Goal: Task Accomplishment & Management: Complete application form

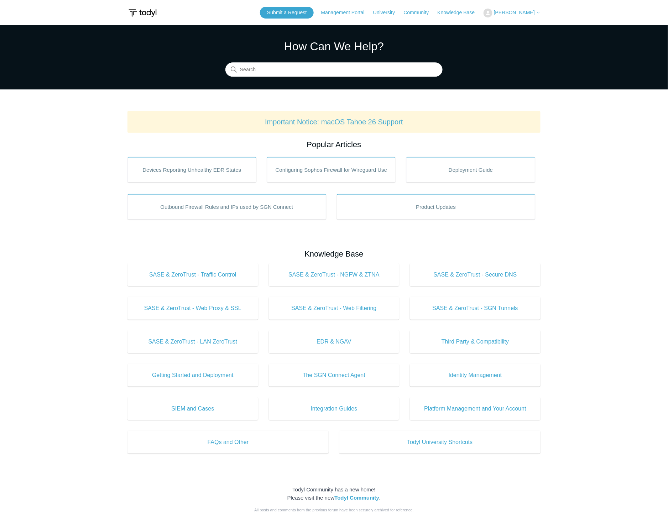
click at [507, 12] on span "[PERSON_NAME]" at bounding box center [514, 13] width 41 height 6
click at [514, 27] on link "My Support Requests" at bounding box center [518, 28] width 69 height 12
click at [297, 11] on link "Submit a Request" at bounding box center [287, 13] width 54 height 12
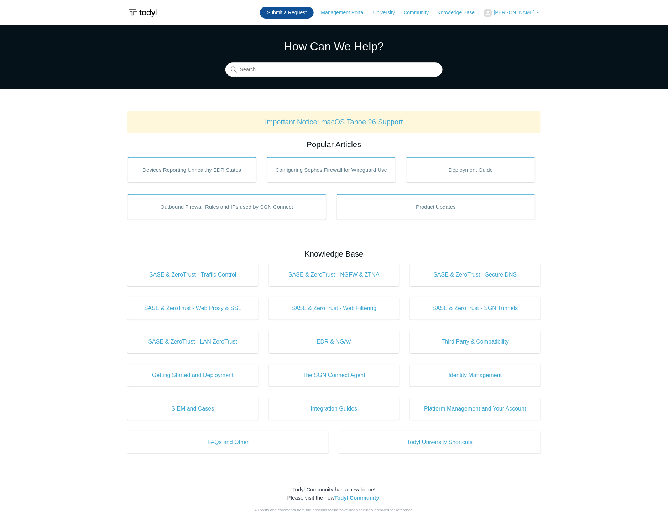
click at [297, 11] on link "Submit a Request" at bounding box center [287, 13] width 54 height 12
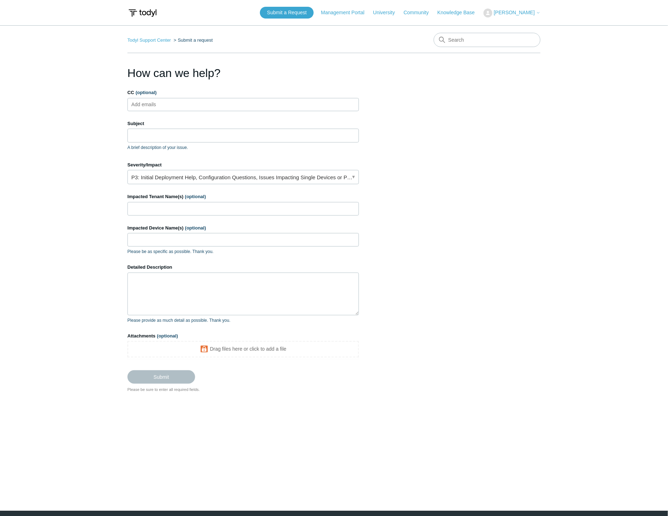
click at [162, 103] on input "CC (optional)" at bounding box center [150, 104] width 42 height 11
click at [144, 140] on input "Subject" at bounding box center [244, 136] width 232 height 14
type input "W"
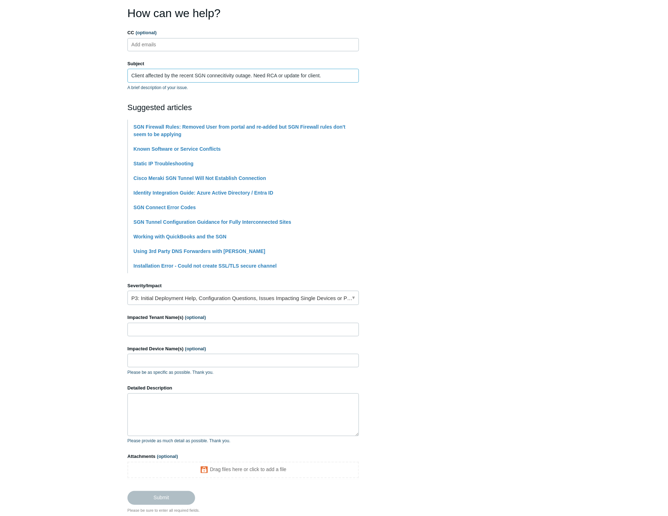
scroll to position [107, 0]
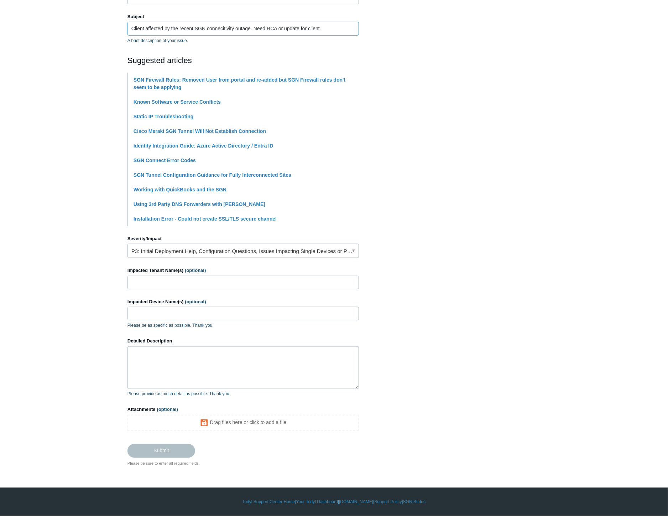
type input "Client affected by the recent SGN connecitivity outage. Need RCA or update for …"
click at [168, 283] on input "Impacted Tenant Name(s) (optional)" at bounding box center [244, 283] width 232 height 14
type input "Stant Int."
click at [168, 248] on link "P3: Initial Deployment Help, Configuration Questions, Issues Impacting Single D…" at bounding box center [244, 251] width 232 height 14
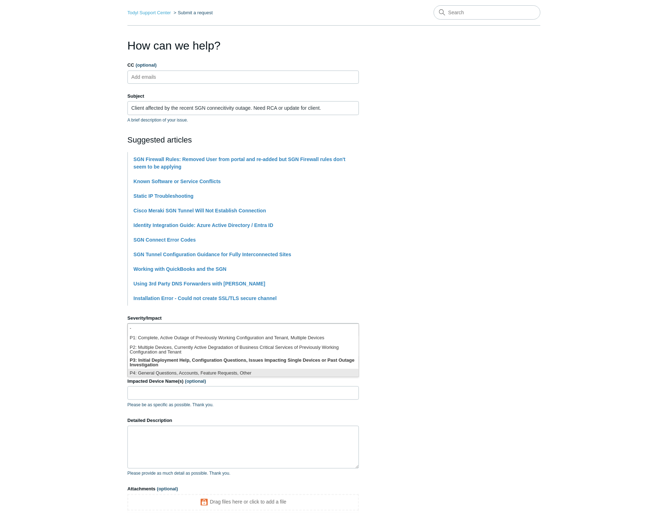
scroll to position [2, 0]
click at [109, 381] on main "Todyl Support Center Submit a request How can we help? CC (optional) Add emails…" at bounding box center [334, 272] width 668 height 548
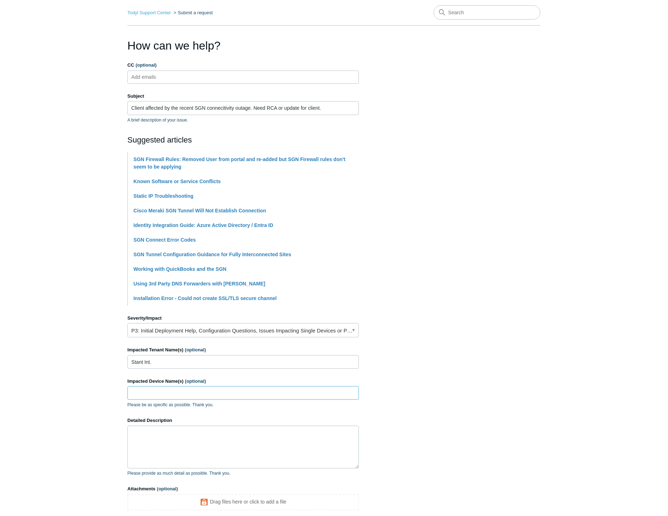
click at [165, 390] on input "Impacted Device Name(s) (optional)" at bounding box center [244, 393] width 232 height 14
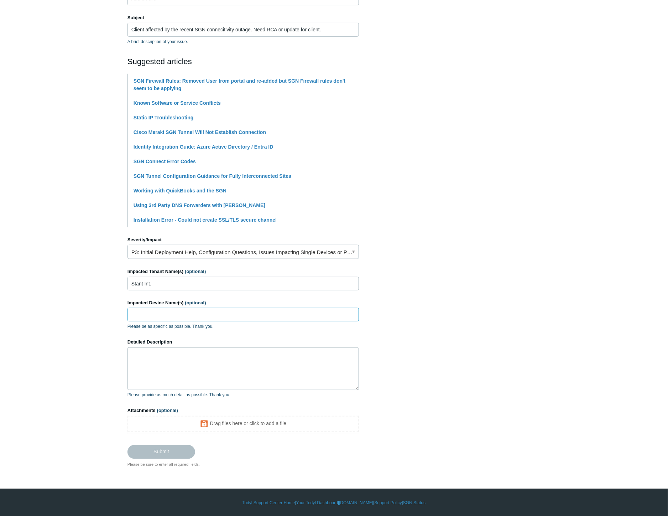
scroll to position [107, 0]
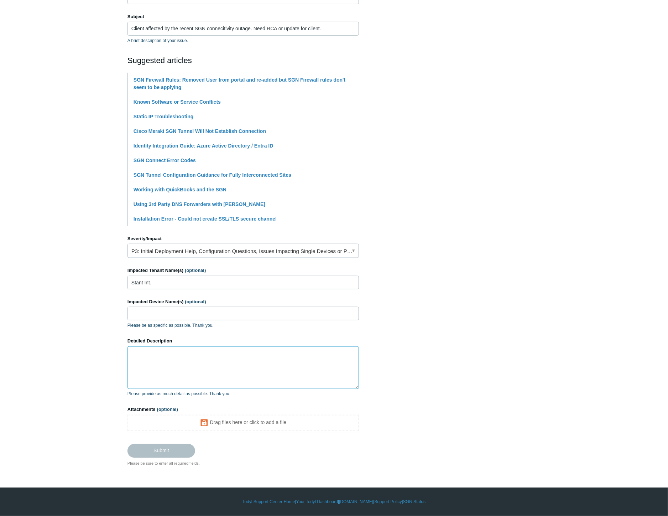
click at [179, 362] on textarea "Detailed Description" at bounding box center [244, 367] width 232 height 43
click at [142, 365] on textarea "Detailed Description" at bounding box center [244, 367] width 232 height 43
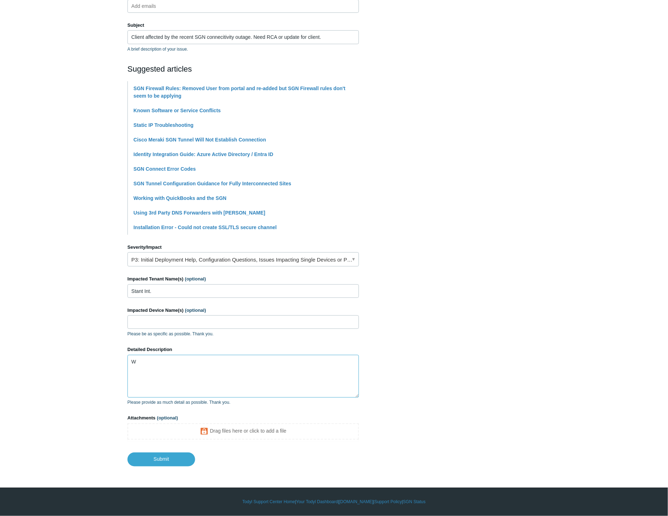
scroll to position [98, 0]
click at [332, 360] on textarea "We have two clients that was affected by the recent SGN outage. I have one of t…" at bounding box center [244, 376] width 232 height 43
click at [333, 360] on textarea "We have two clients that was affected by the recent SGN outage. I have one of t…" at bounding box center [244, 376] width 232 height 43
click at [336, 361] on textarea "We have two clients that was affected by the recent SGN outage. I have one of t…" at bounding box center [244, 376] width 232 height 43
click at [258, 377] on textarea "We have two clients that was affected by the recent SGN outage. I have one of t…" at bounding box center [244, 376] width 232 height 43
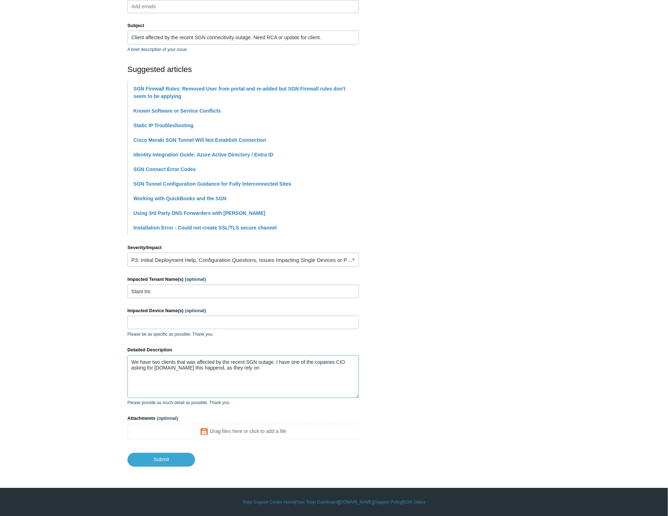
click at [257, 368] on textarea "We have two clients that was affected by the recent SGN outage. I have one of t…" at bounding box center [244, 376] width 232 height 43
paste textarea "Norm, We've had two clients affected by the recent SGN outage. One of the compa…"
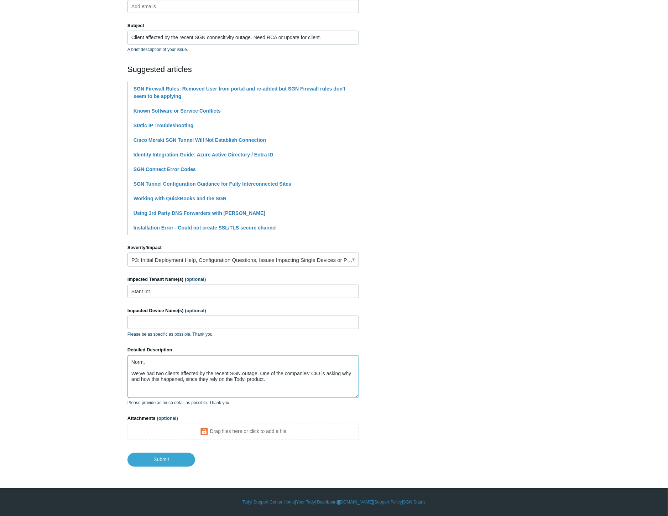
drag, startPoint x: 151, startPoint y: 360, endPoint x: 93, endPoint y: 360, distance: 58.1
click at [93, 360] on main "Todyl Support Center Submit a request How can we help? CC (optional) Add emails…" at bounding box center [334, 196] width 668 height 539
click at [270, 385] on textarea "Norm, We've had two clients affected by the recent SGN outage. One of the compa…" at bounding box center [244, 376] width 232 height 43
drag, startPoint x: 270, startPoint y: 385, endPoint x: 43, endPoint y: 321, distance: 235.4
click at [43, 321] on main "Todyl Support Center Submit a request How can we help? CC (optional) Add emails…" at bounding box center [334, 196] width 668 height 539
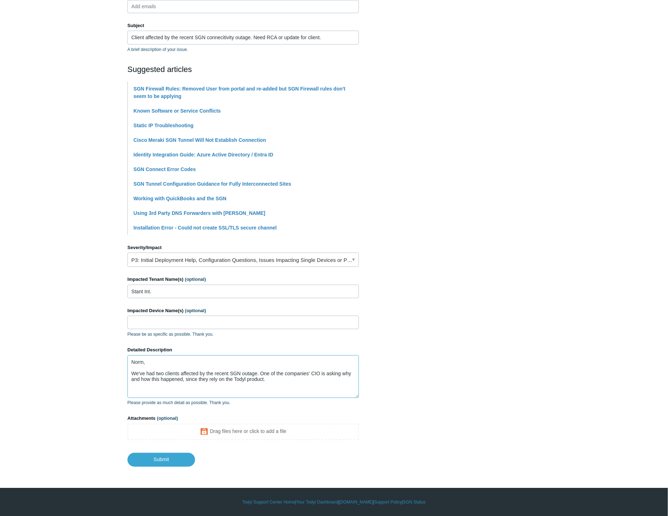
paste textarea
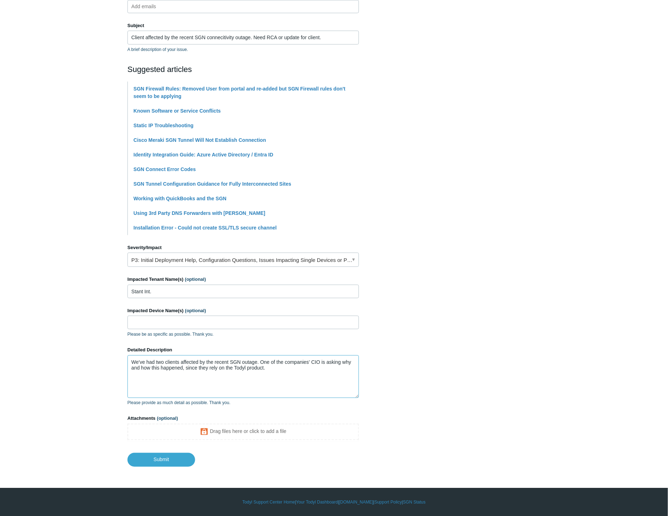
click at [348, 383] on textarea "We've had two clients affected by the recent SGN outage. One of the companies' …" at bounding box center [244, 376] width 232 height 43
type textarea "We've had two clients affected by the recent SGN outage. One of the companies' …"
click at [57, 256] on main "Todyl Support Center Submit a request How can we help? CC (optional) Add emails…" at bounding box center [334, 196] width 668 height 539
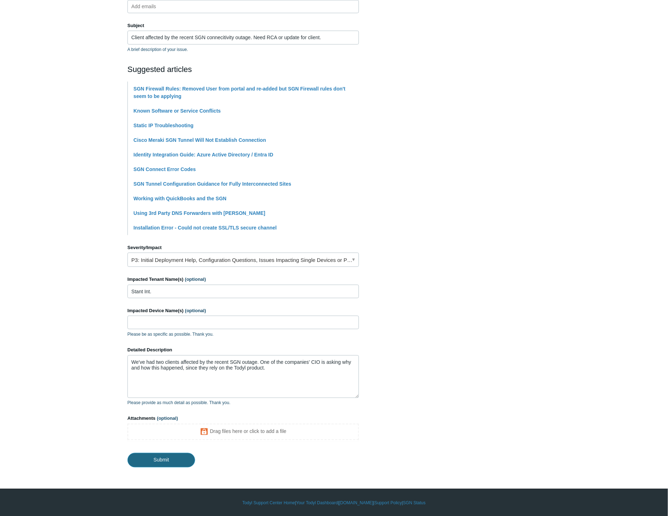
click at [167, 458] on input "Submit" at bounding box center [162, 460] width 68 height 14
